Goal: Task Accomplishment & Management: Manage account settings

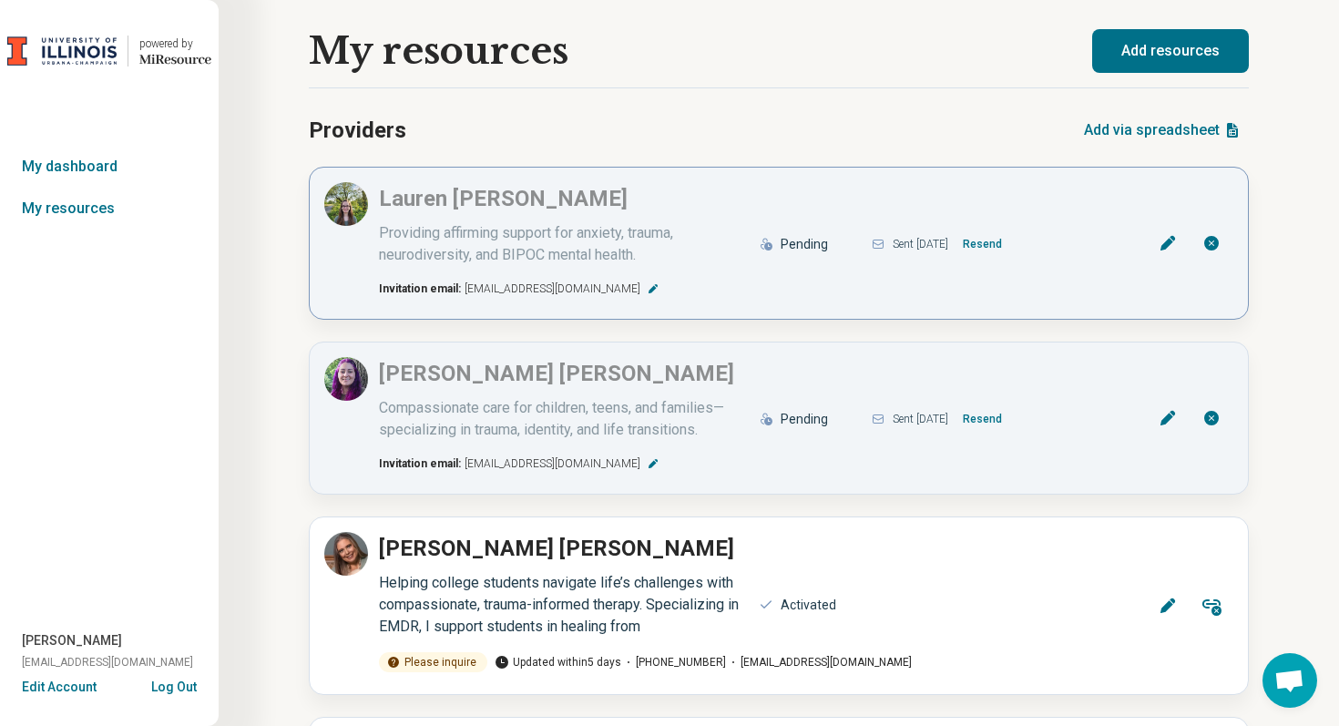
click at [1003, 242] on button "Resend" at bounding box center [983, 244] width 54 height 29
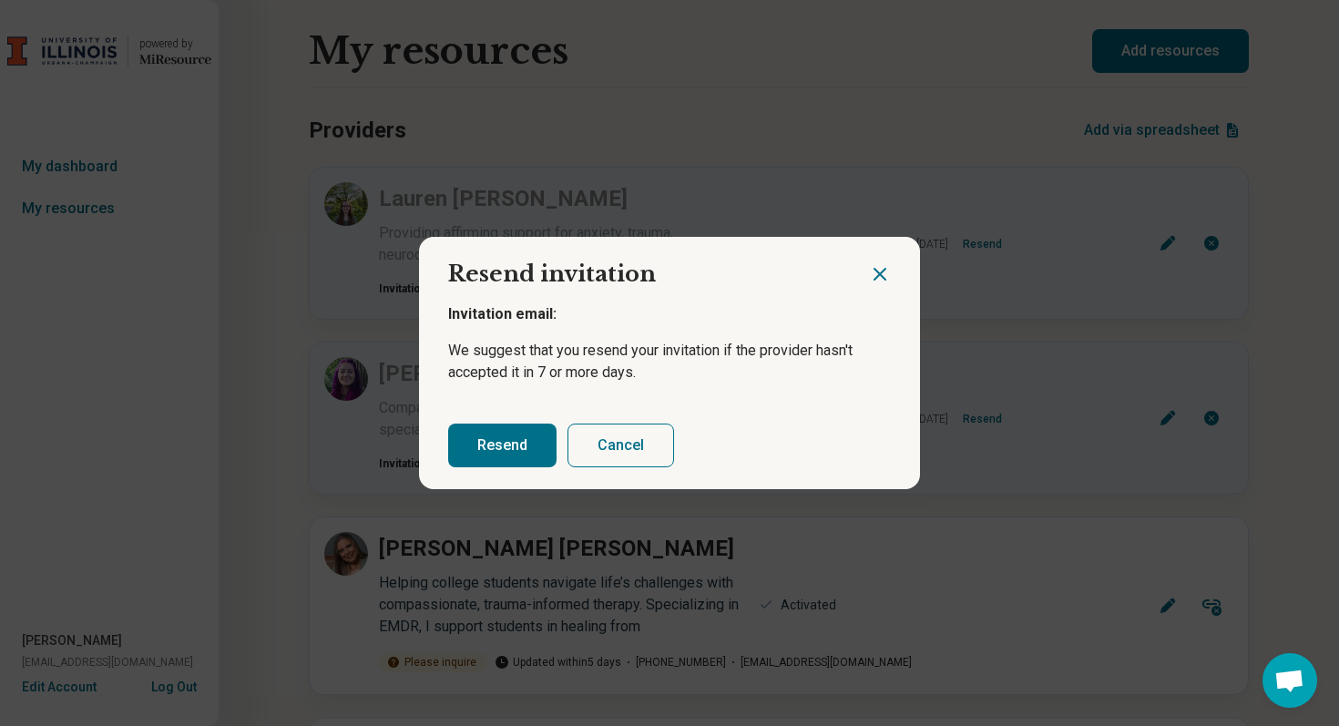
click at [520, 444] on button "Resend" at bounding box center [502, 446] width 108 height 44
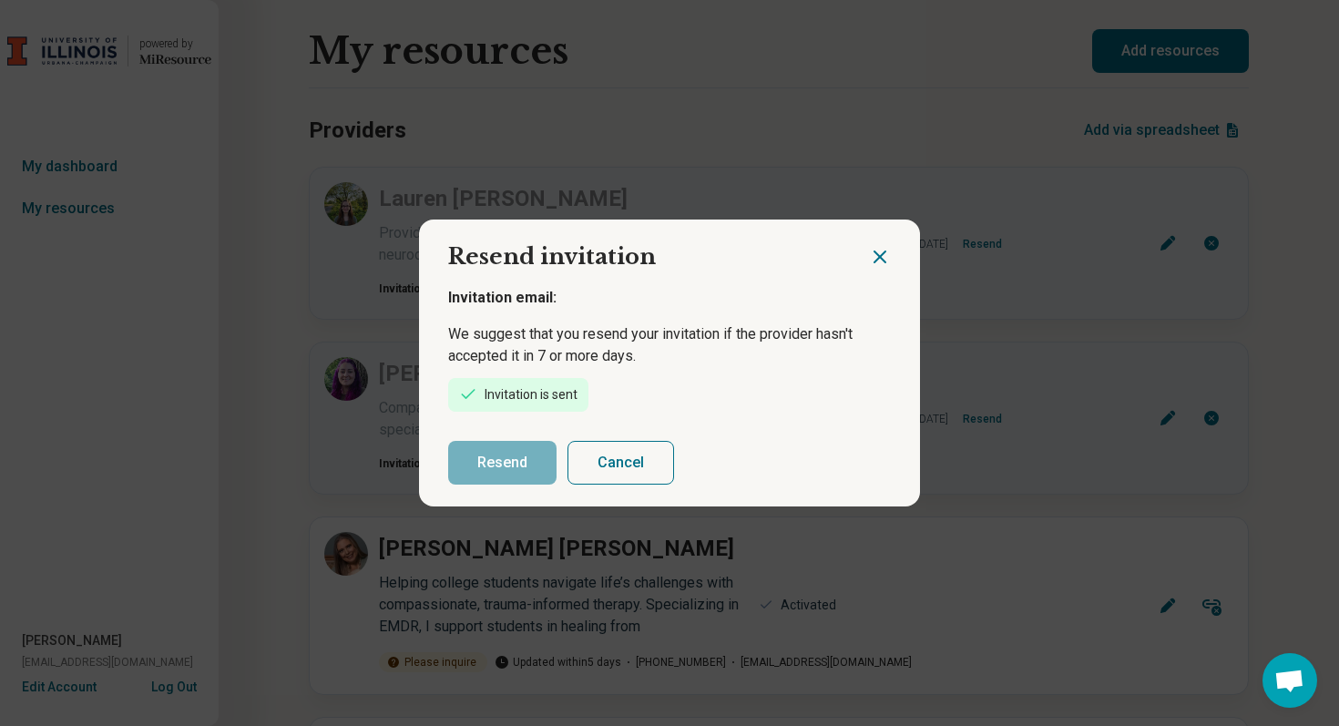
click at [881, 256] on icon "Close dialog" at bounding box center [880, 257] width 22 height 22
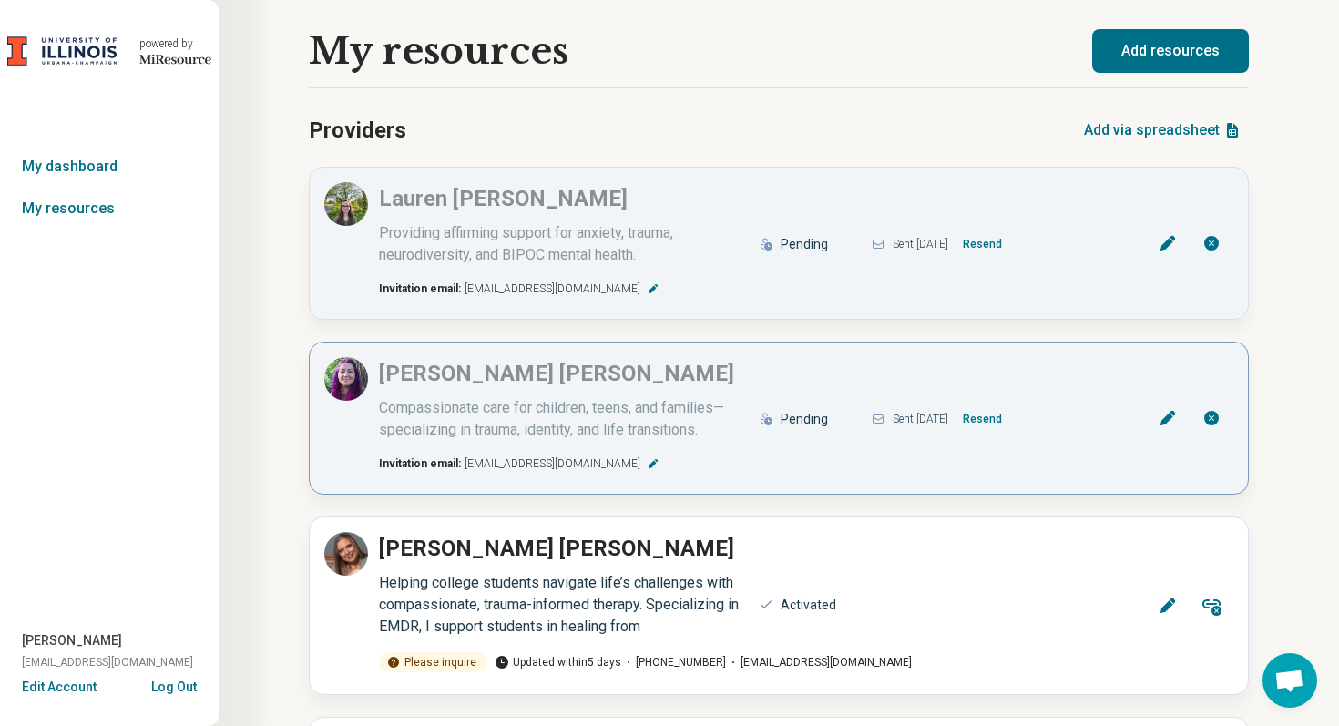
click at [1000, 410] on button "Resend" at bounding box center [983, 419] width 54 height 29
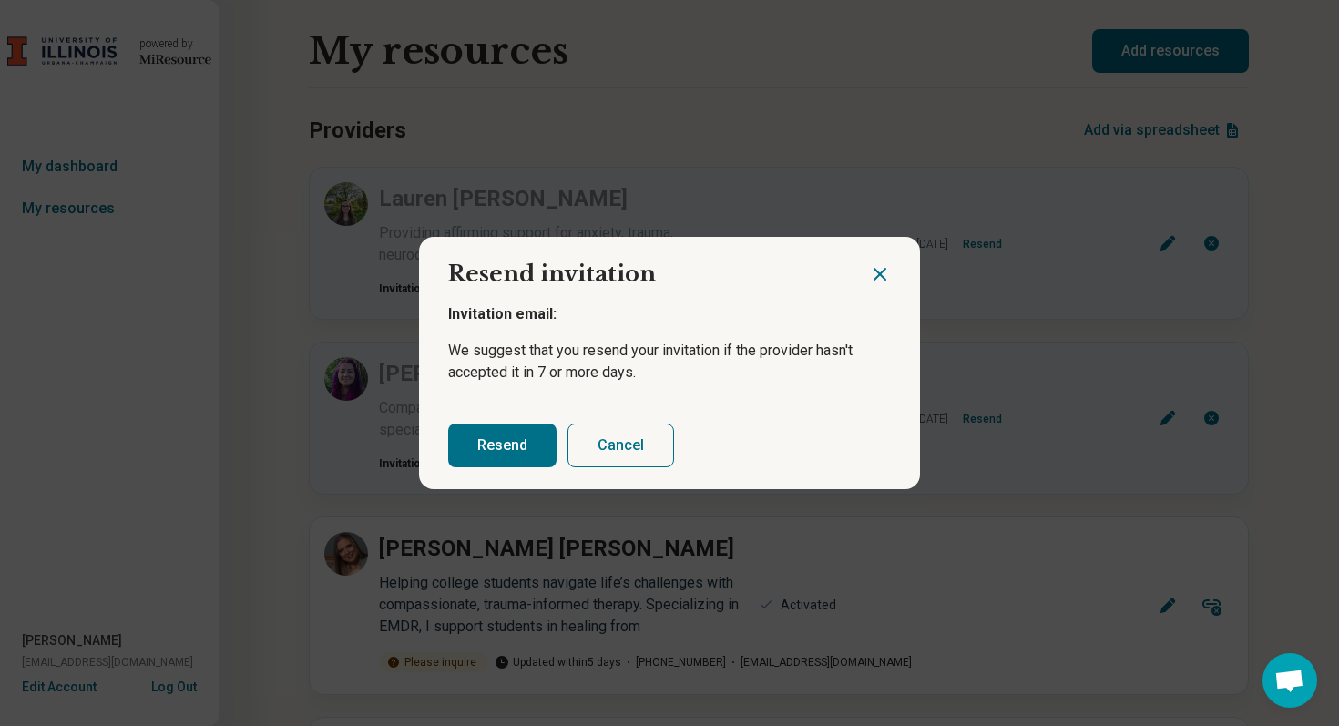
click at [508, 456] on button "Resend" at bounding box center [502, 446] width 108 height 44
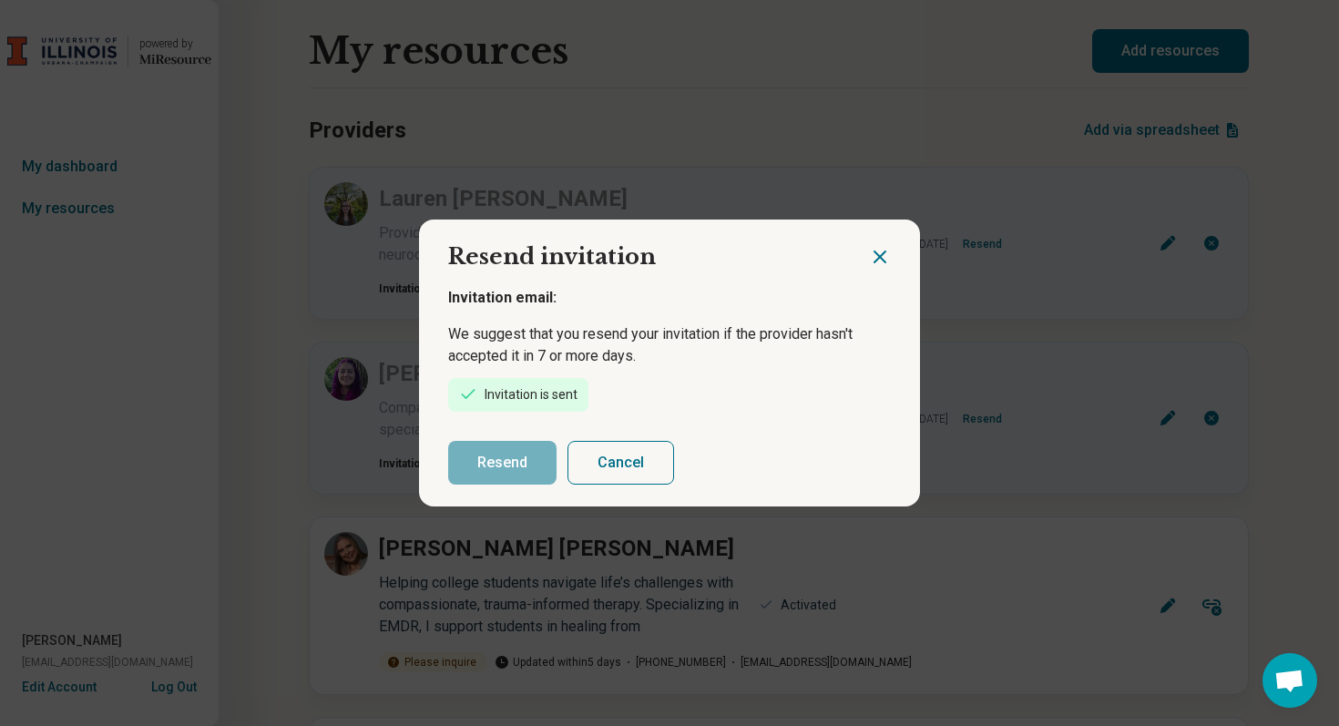
click at [887, 255] on icon "Close dialog" at bounding box center [880, 257] width 22 height 22
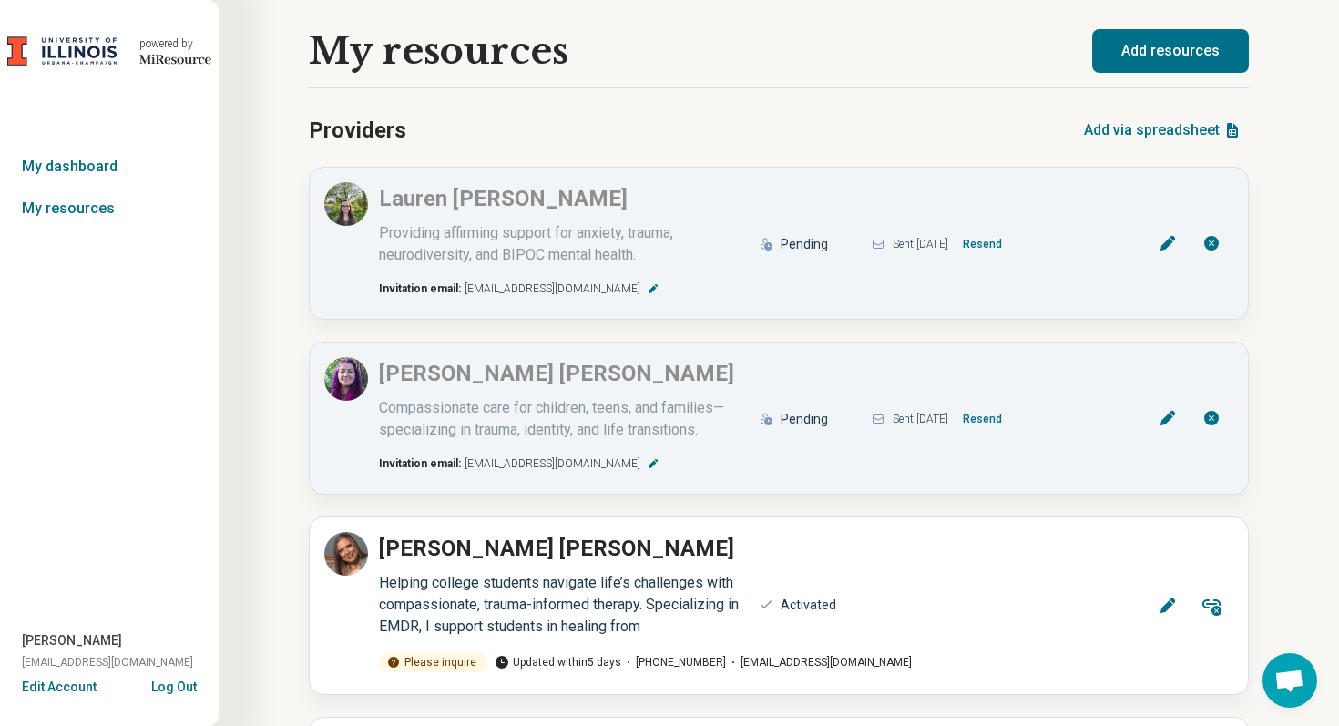
click at [172, 689] on button "Log Out" at bounding box center [174, 685] width 46 height 15
